Goal: Task Accomplishment & Management: Manage account settings

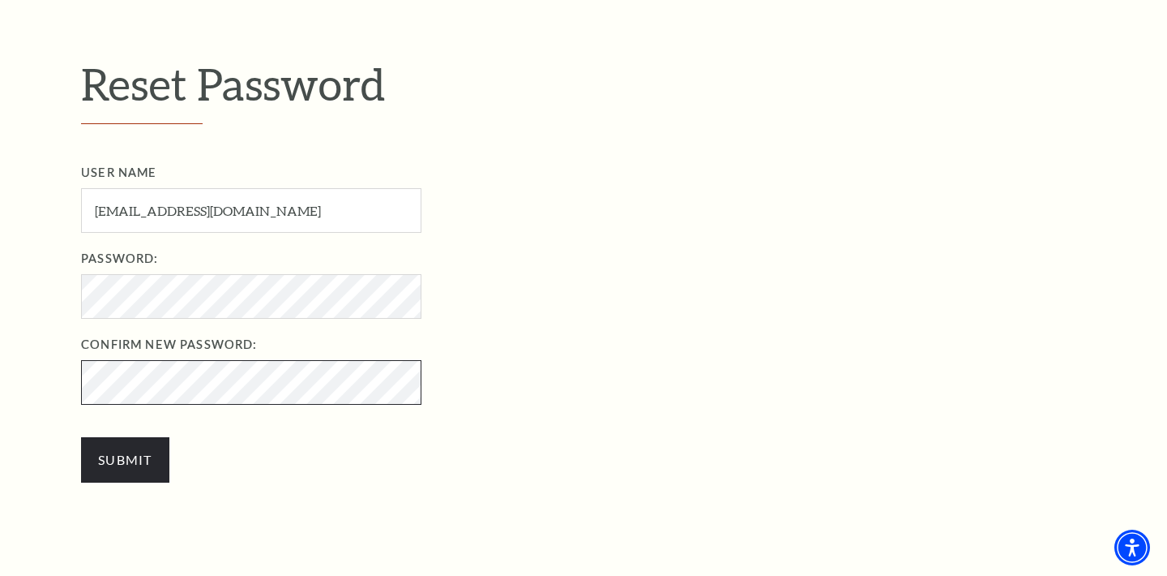
scroll to position [475, 0]
click at [81, 437] on input "Submit" at bounding box center [125, 459] width 88 height 45
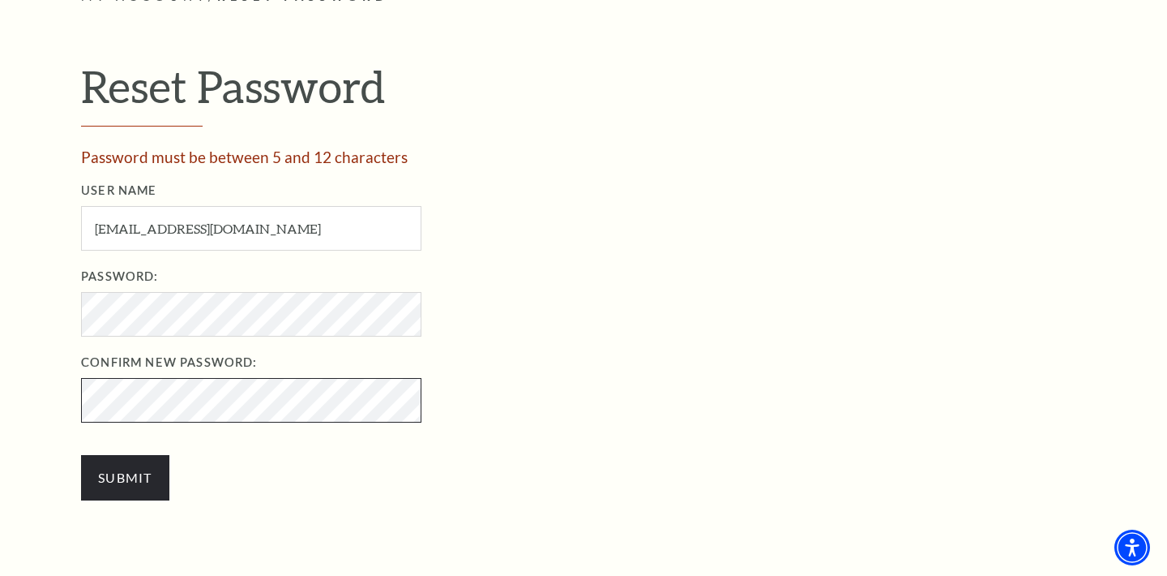
scroll to position [473, 0]
click at [81, 455] on input "Submit" at bounding box center [125, 477] width 88 height 45
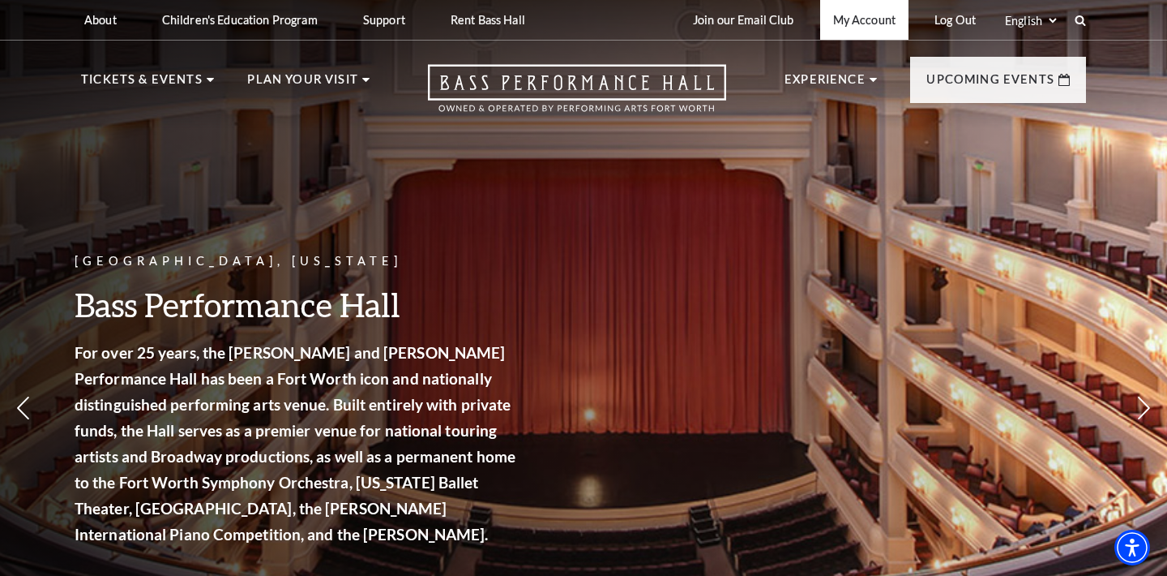
click at [865, 19] on link "My Account" at bounding box center [864, 20] width 88 height 40
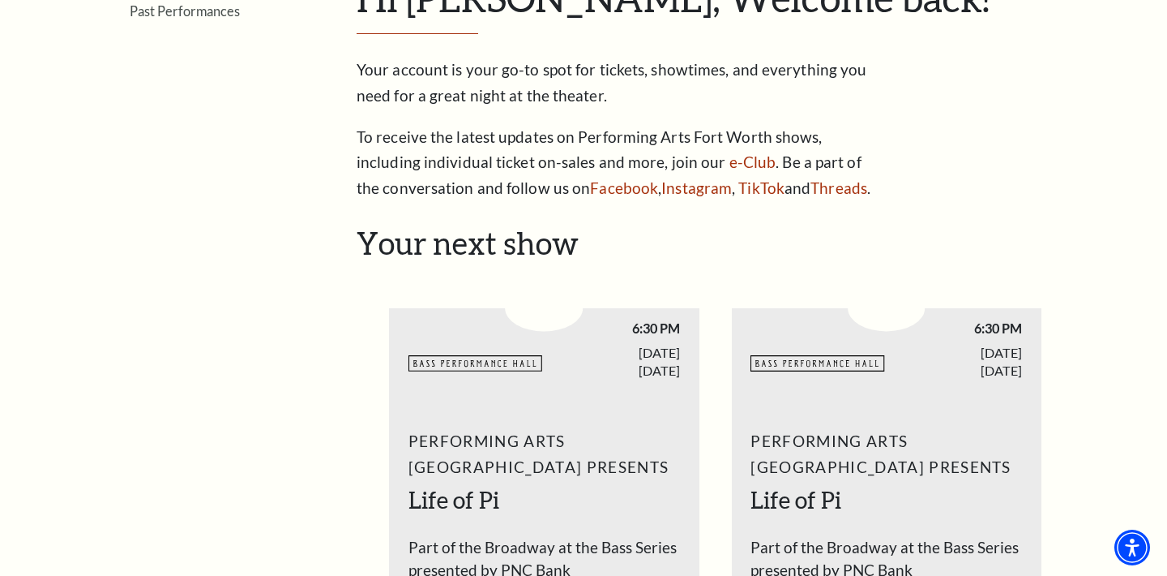
scroll to position [361, 0]
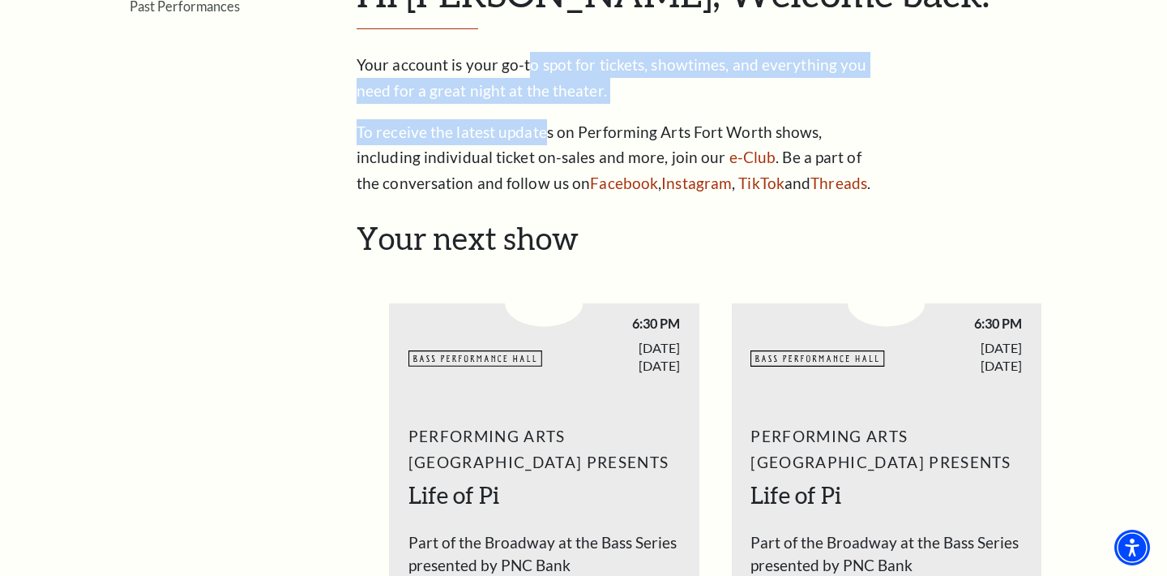
drag, startPoint x: 528, startPoint y: 68, endPoint x: 541, endPoint y: 121, distance: 54.3
click at [541, 121] on div "Your account is your go-to spot for tickets, showtimes, and everything you need…" at bounding box center [620, 124] width 527 height 145
click at [517, 132] on p "To receive the latest updates on Performing Arts Fort Worth shows, including in…" at bounding box center [620, 158] width 527 height 78
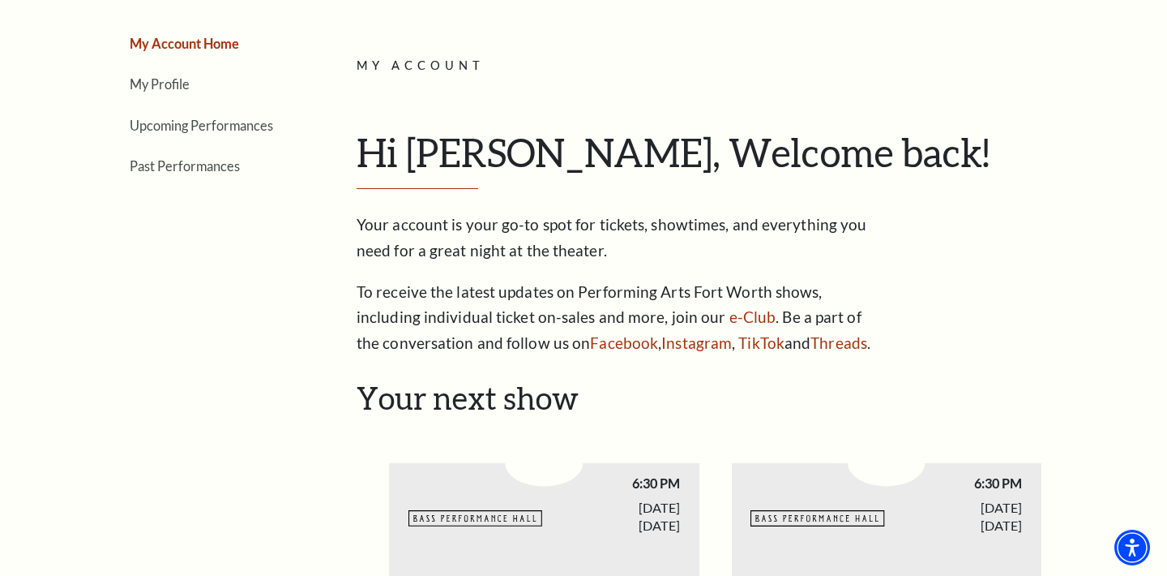
scroll to position [0, 0]
